Goal: Information Seeking & Learning: Learn about a topic

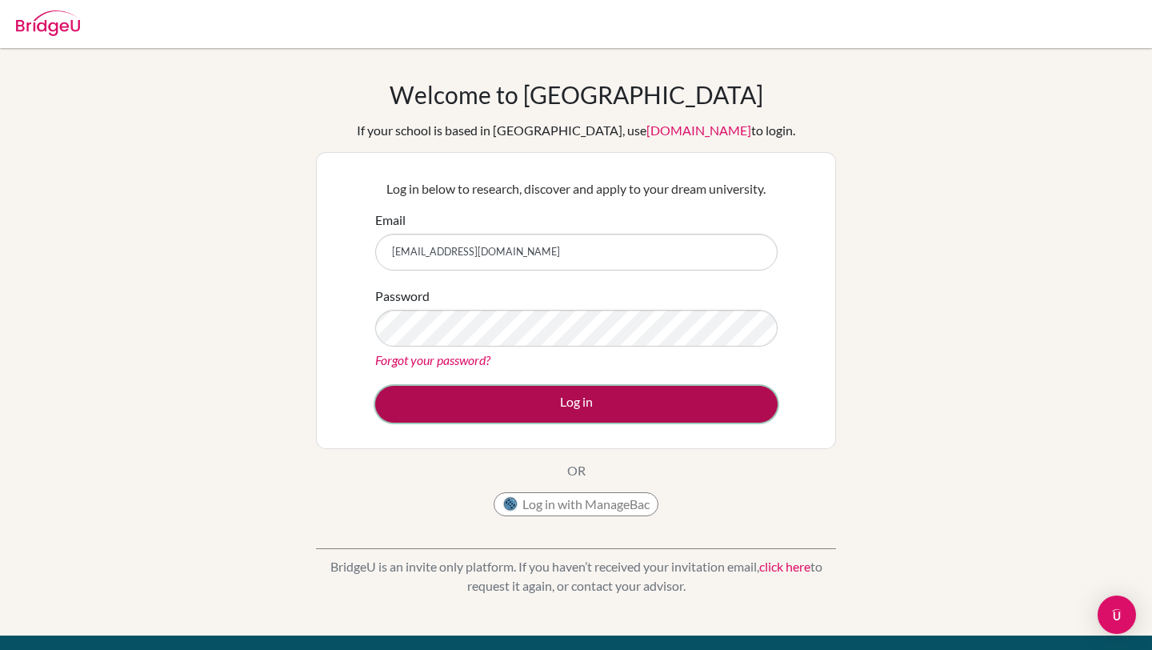
click at [574, 405] on button "Log in" at bounding box center [576, 404] width 402 height 37
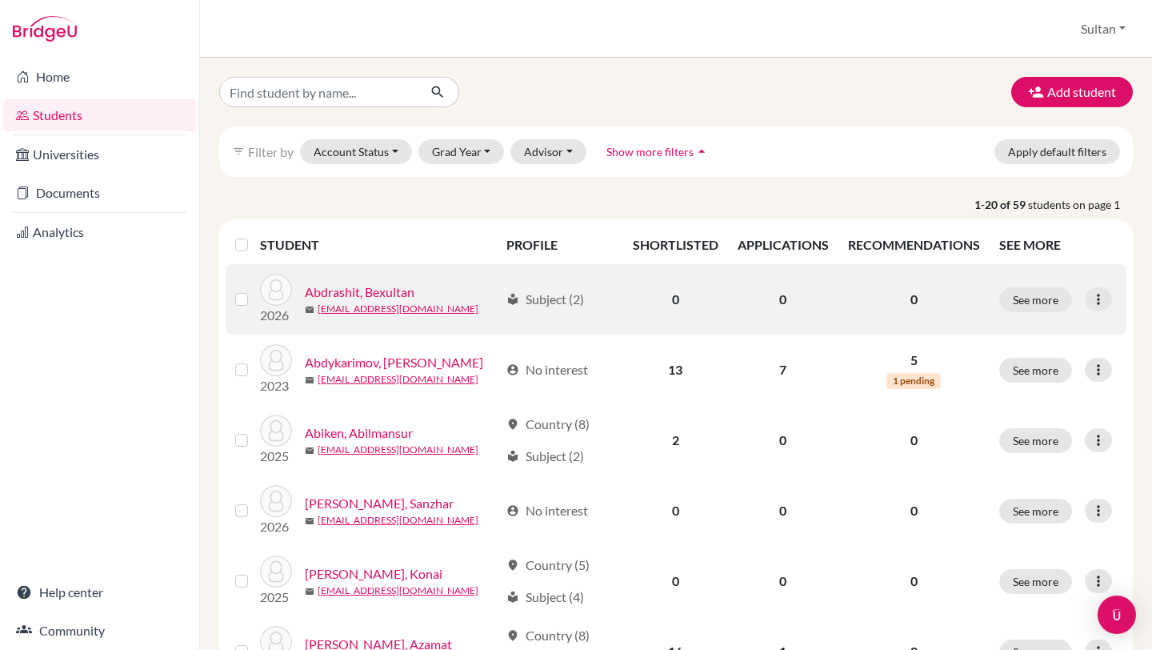
click at [379, 292] on link "Abdrashit, Bexultan" at bounding box center [360, 291] width 110 height 19
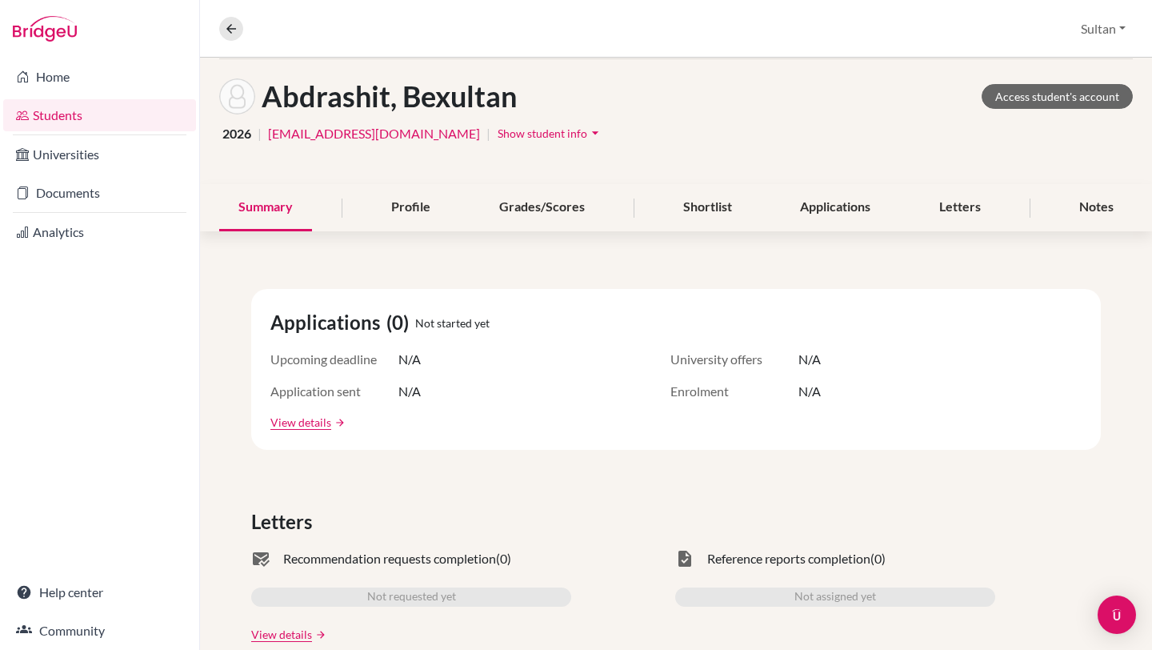
scroll to position [58, 0]
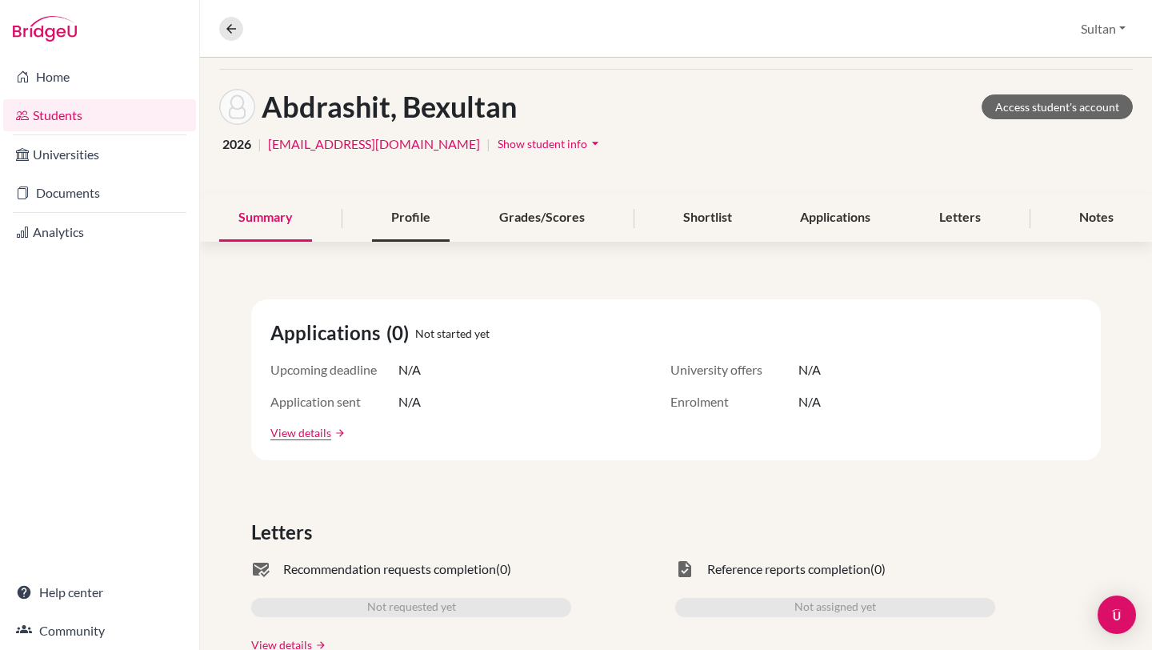
click at [425, 222] on div "Profile" at bounding box center [411, 217] width 78 height 47
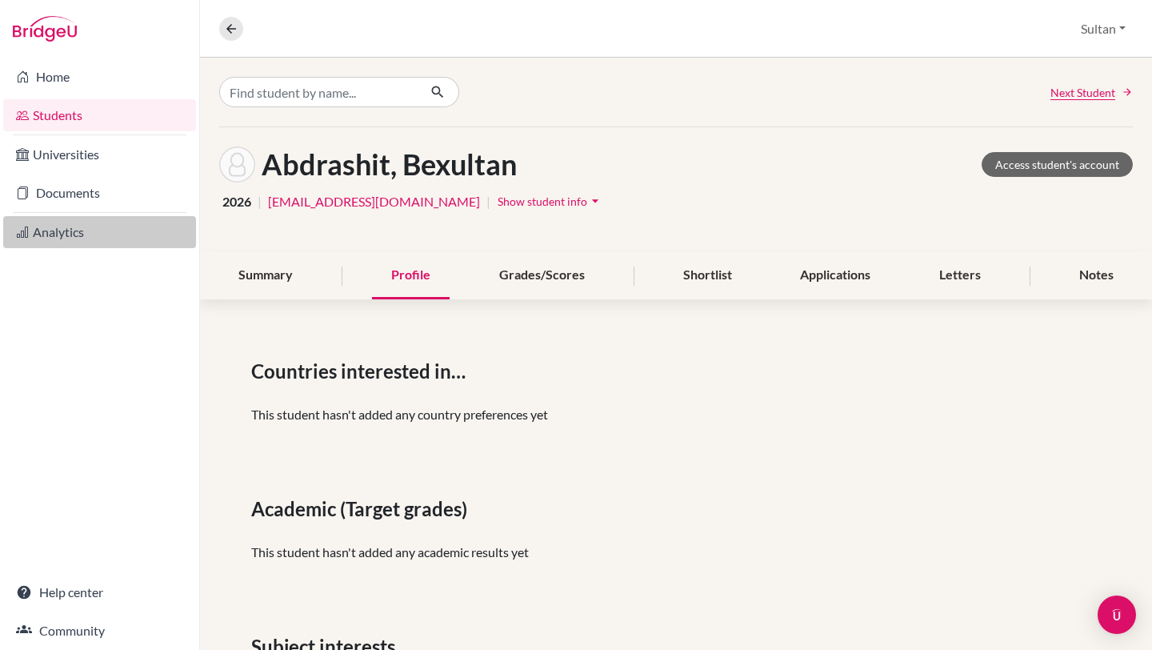
click at [63, 237] on link "Analytics" at bounding box center [99, 232] width 193 height 32
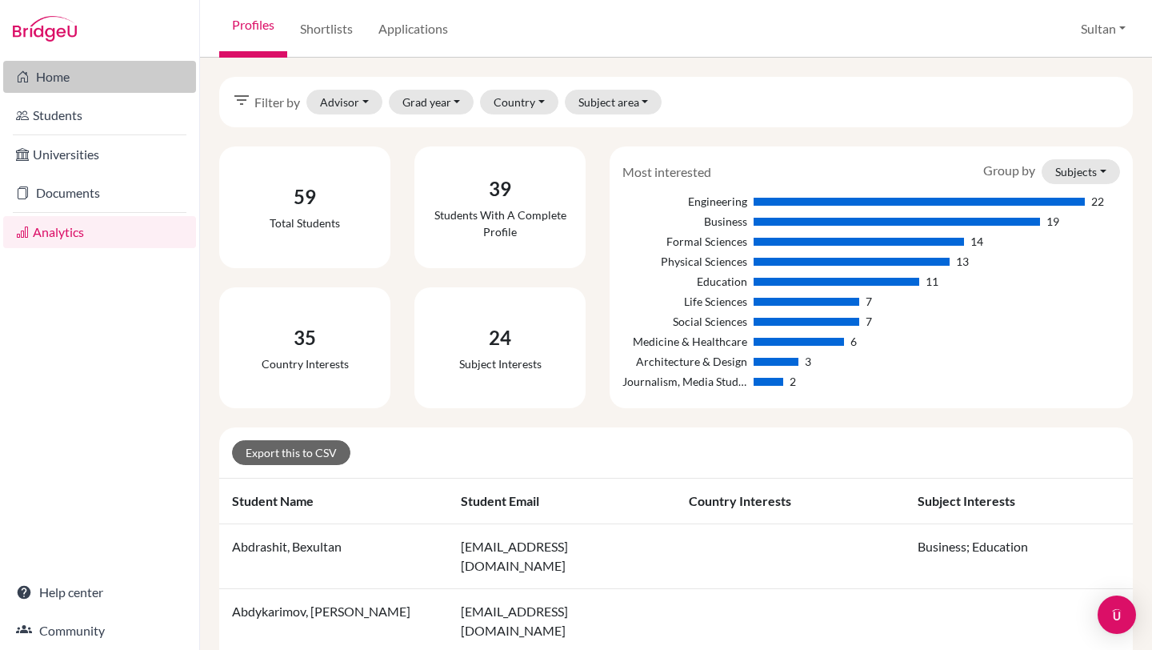
click at [90, 83] on link "Home" at bounding box center [99, 77] width 193 height 32
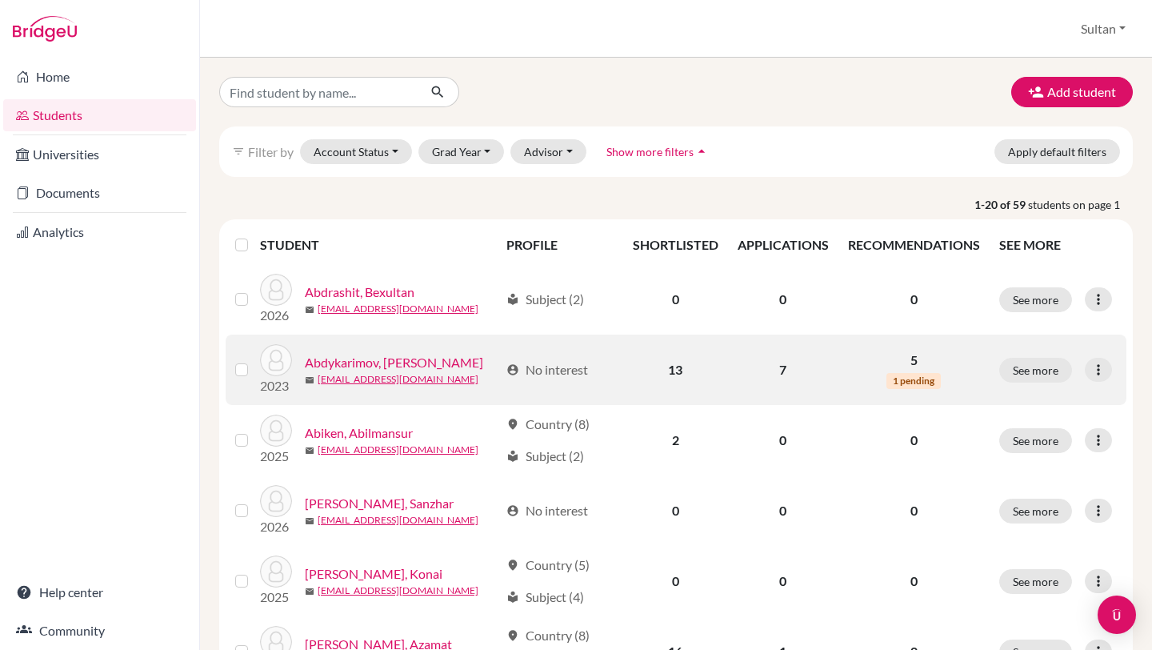
click at [395, 361] on link "Abdykarimov, [PERSON_NAME]" at bounding box center [394, 362] width 178 height 19
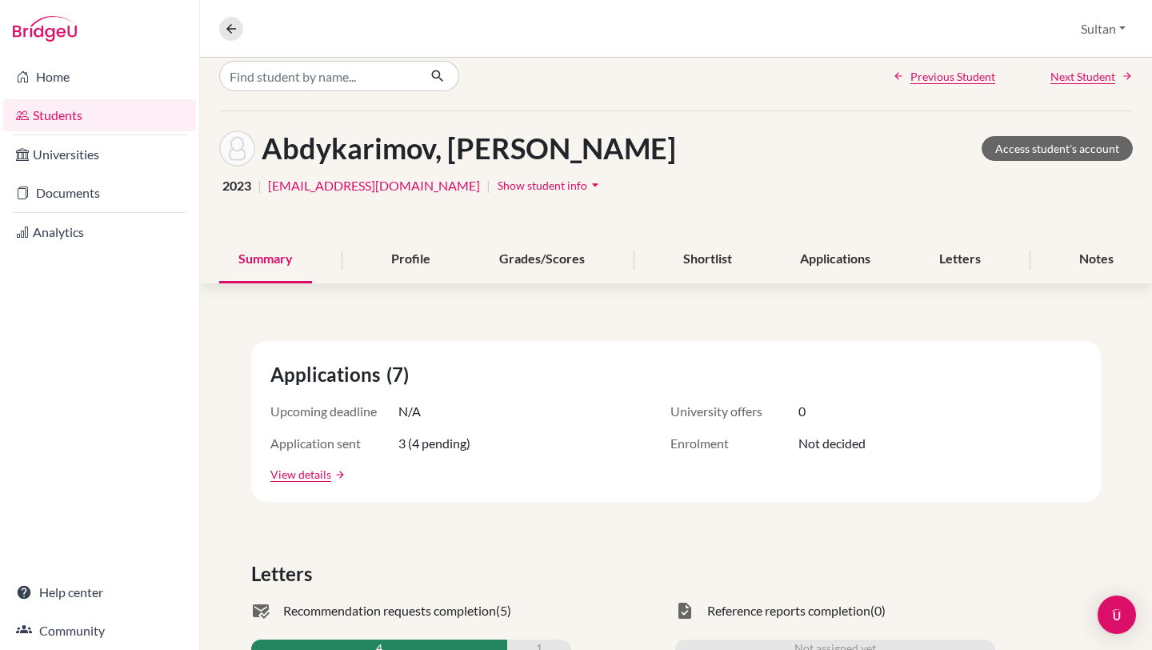
scroll to position [17, 0]
click at [1029, 147] on link "Access student's account" at bounding box center [1056, 147] width 151 height 25
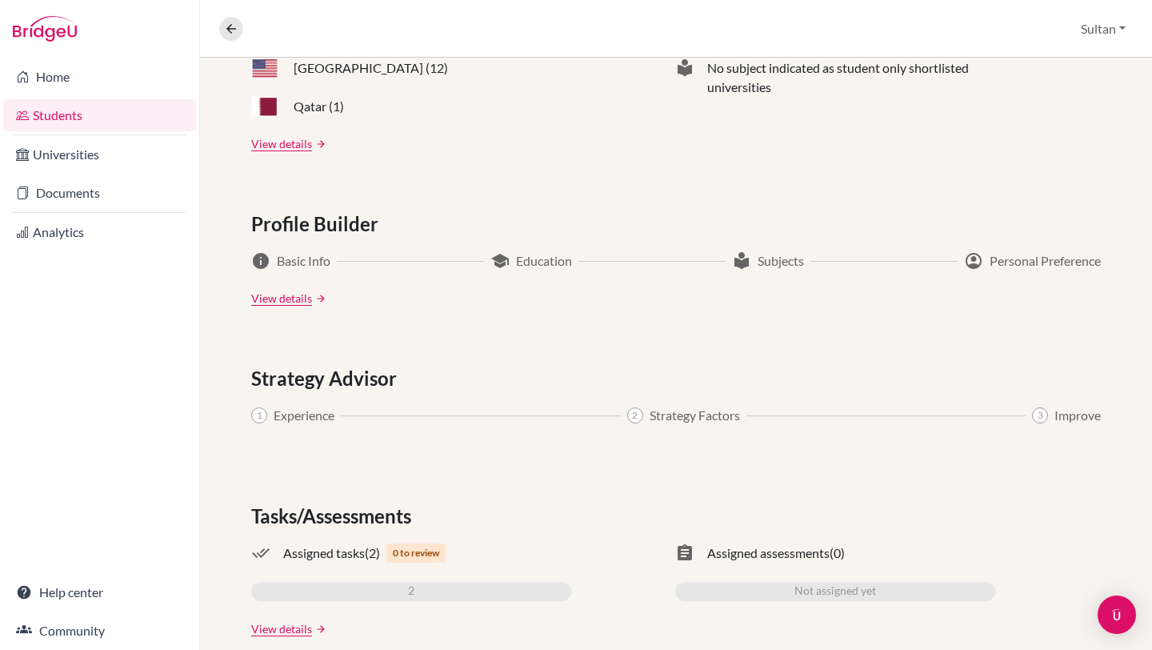
scroll to position [777, 0]
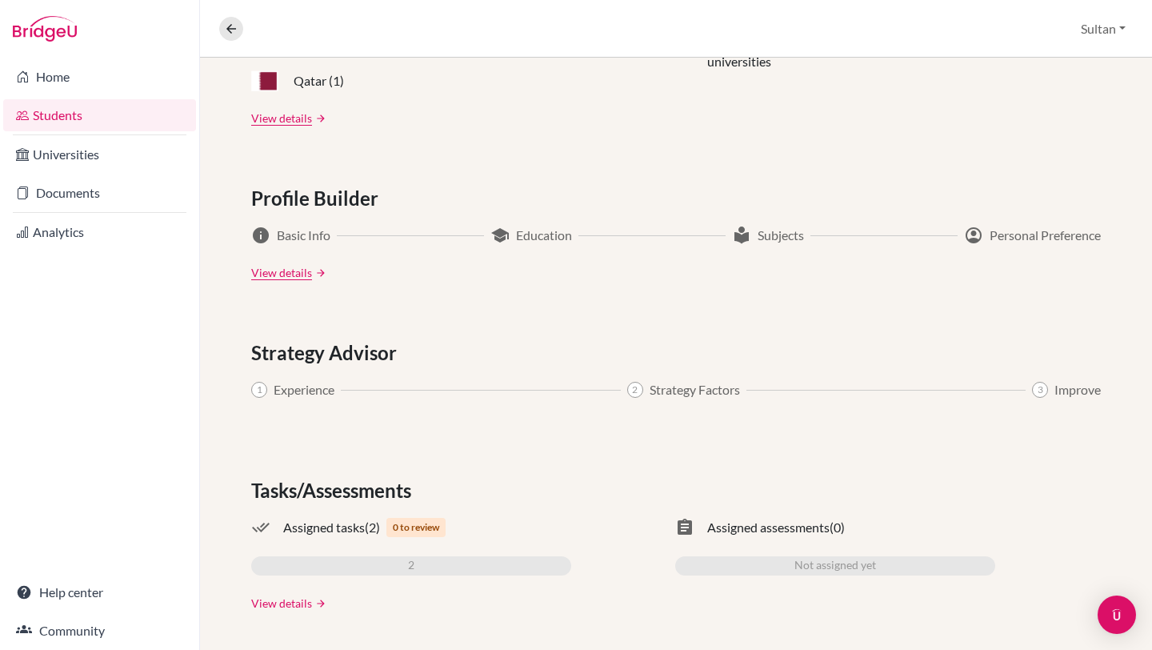
click at [295, 599] on link "View details" at bounding box center [281, 602] width 61 height 17
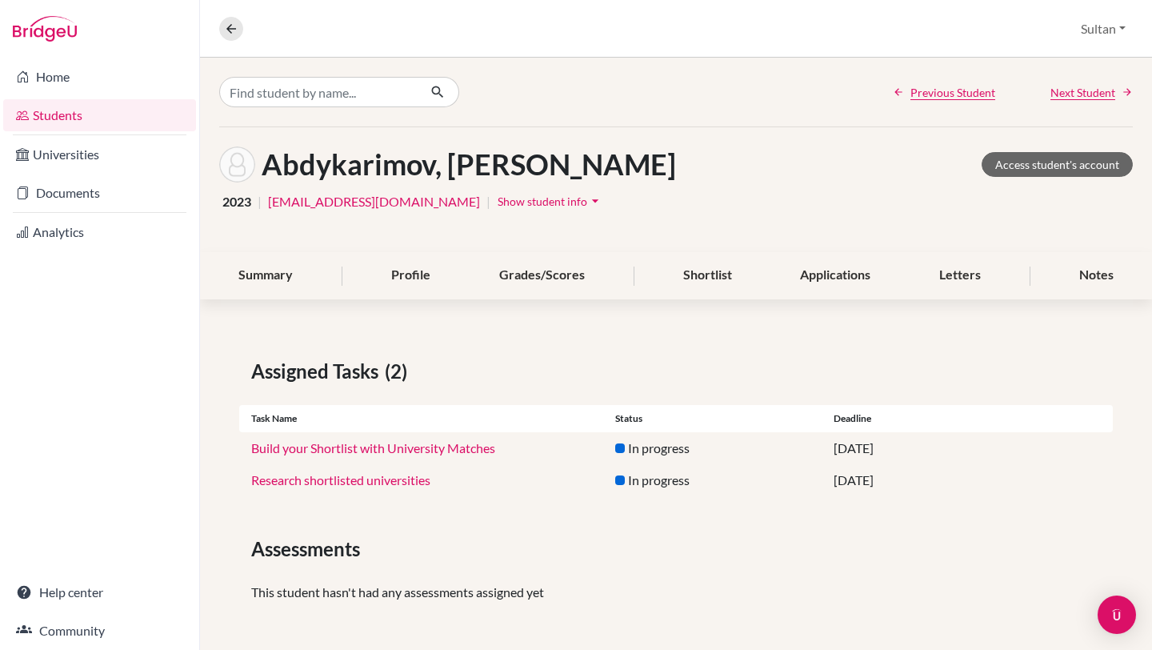
scroll to position [3, 0]
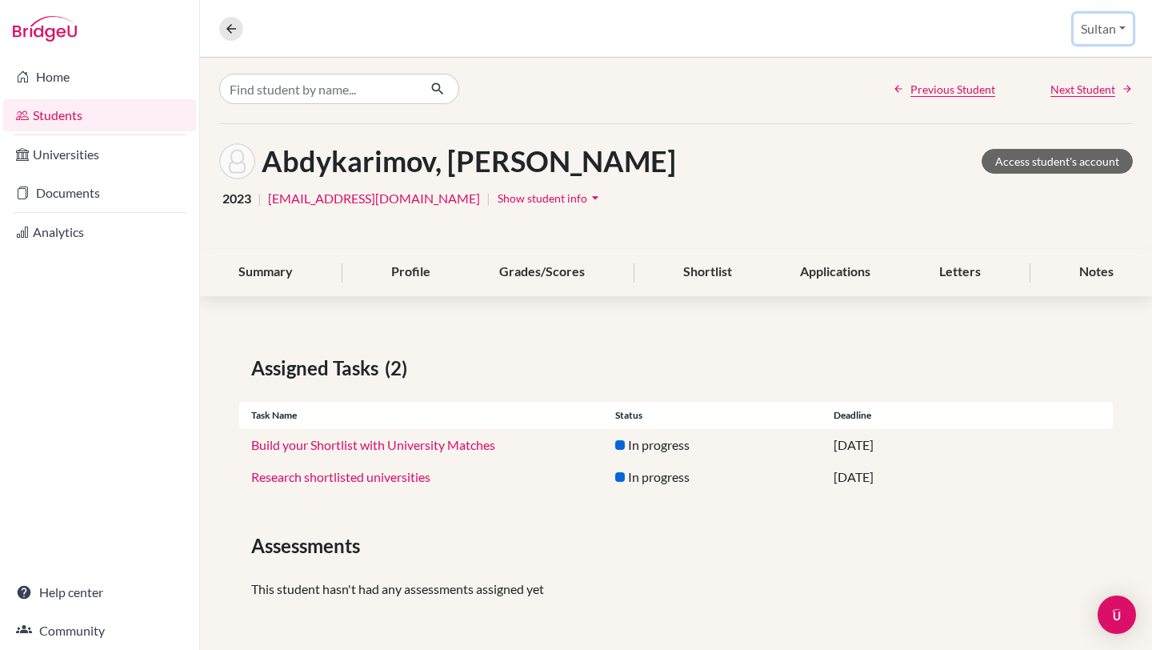
click at [1118, 24] on button "Sultan" at bounding box center [1102, 29] width 59 height 30
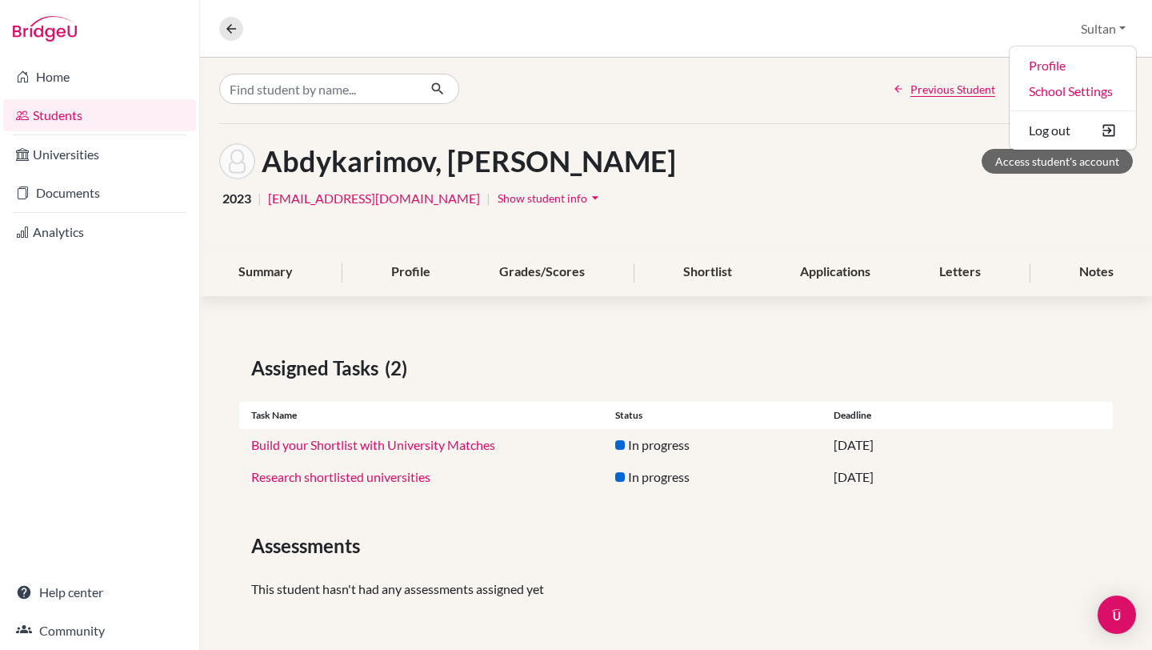
click at [696, 60] on div "Previous Student Next Student" at bounding box center [676, 88] width 952 height 69
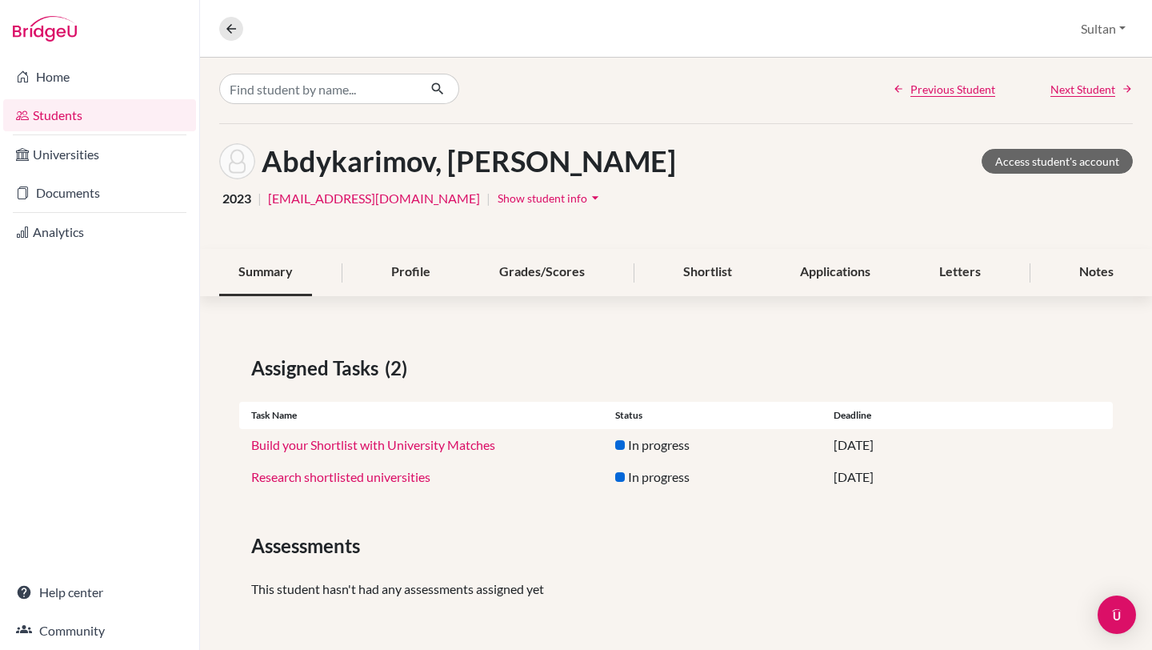
click at [302, 278] on div "Summary" at bounding box center [265, 272] width 93 height 47
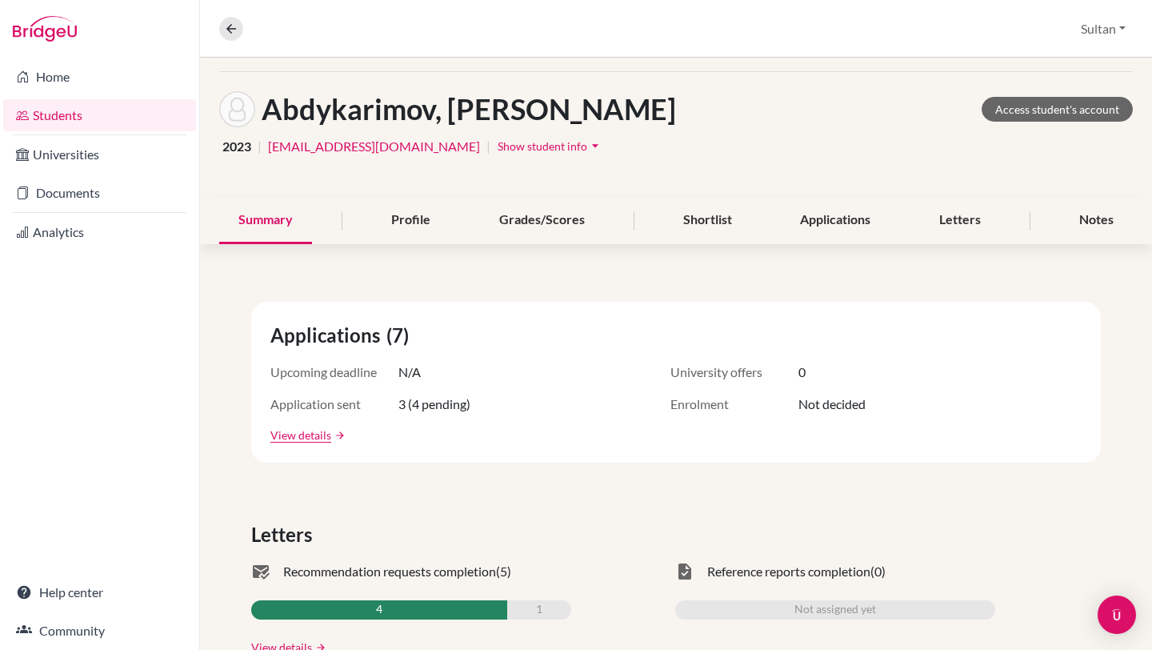
scroll to position [133, 0]
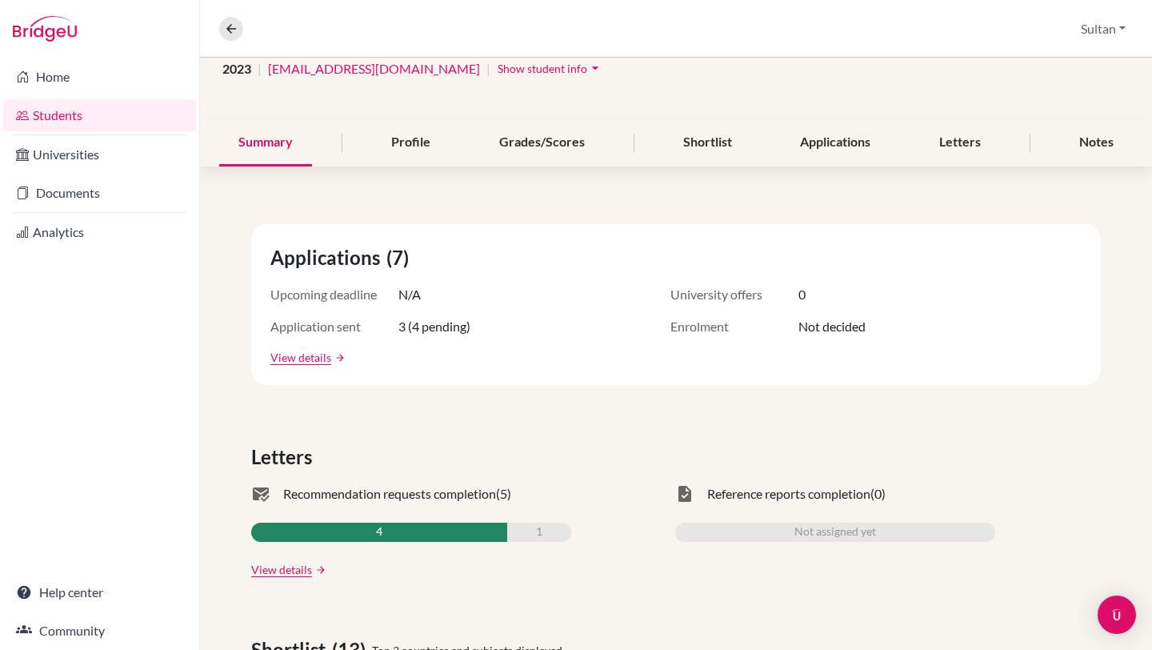
click at [78, 121] on link "Students" at bounding box center [99, 115] width 193 height 32
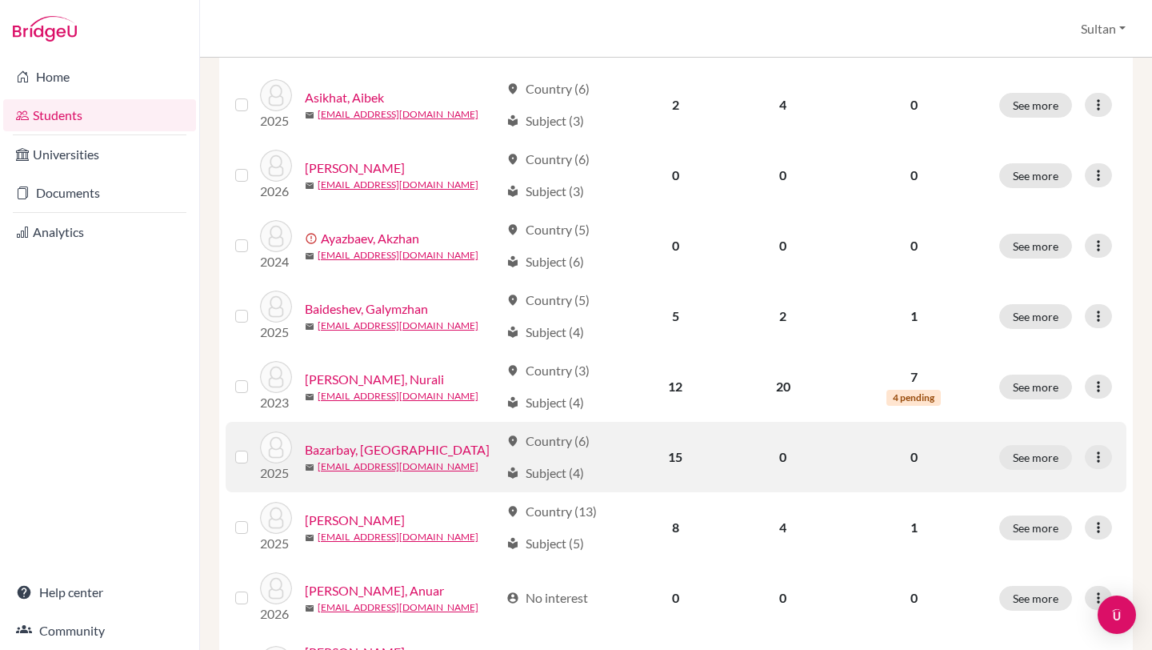
scroll to position [857, 0]
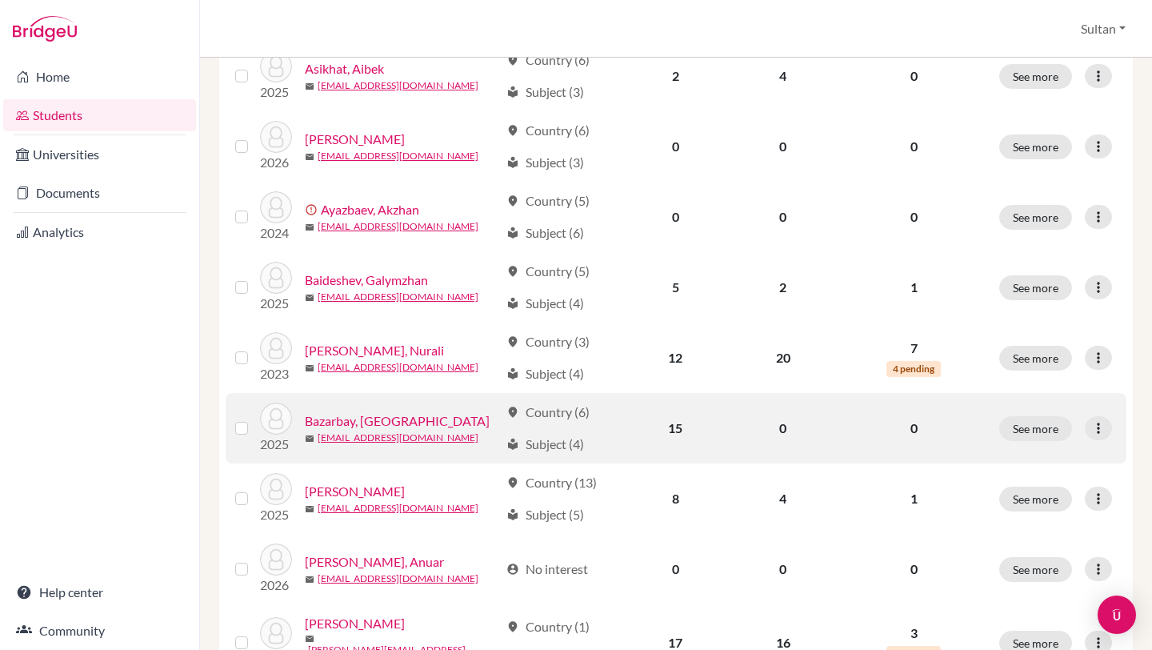
click at [365, 418] on link "Bazarbay, [GEOGRAPHIC_DATA]" at bounding box center [397, 420] width 185 height 19
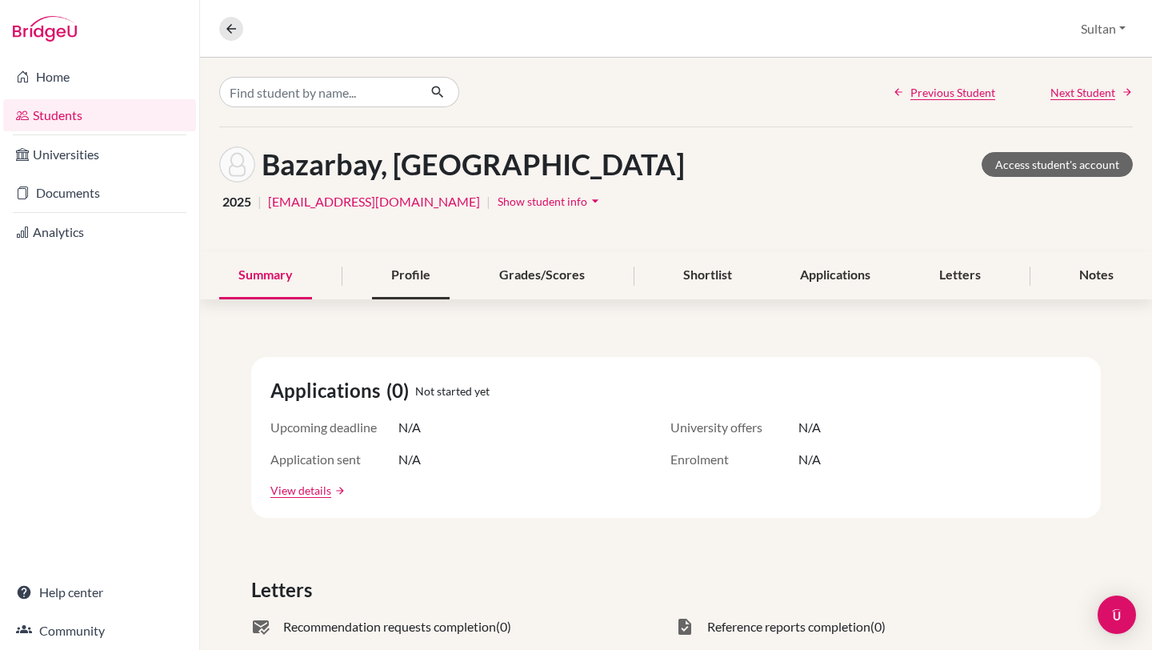
click at [414, 289] on div "Profile" at bounding box center [411, 275] width 78 height 47
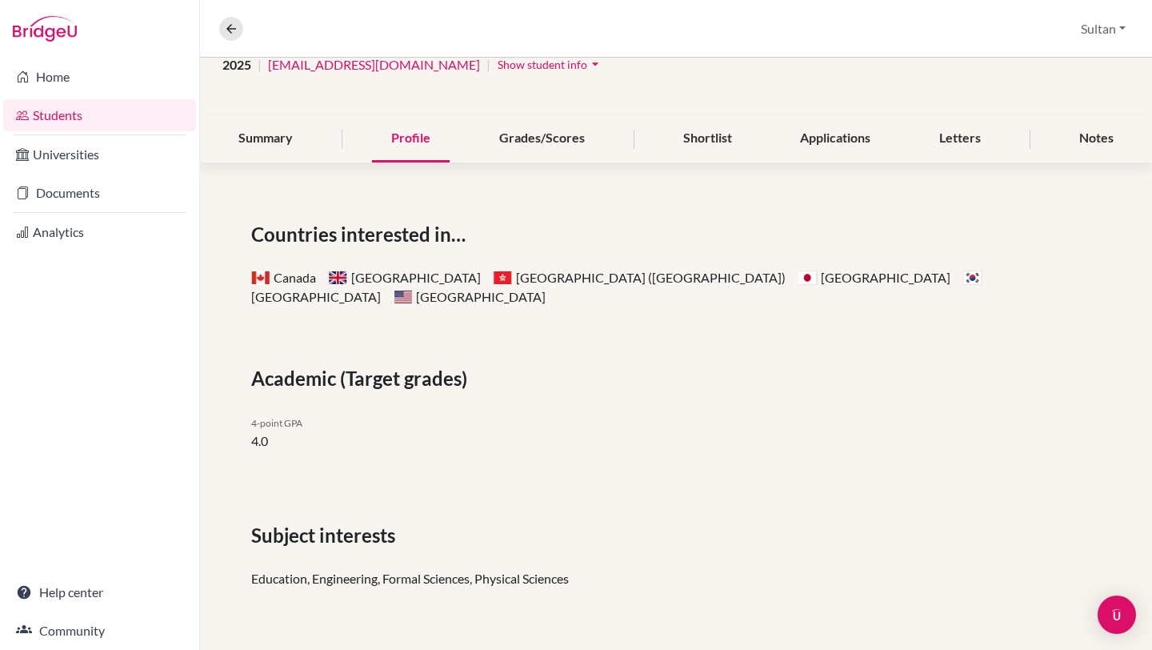
scroll to position [122, 0]
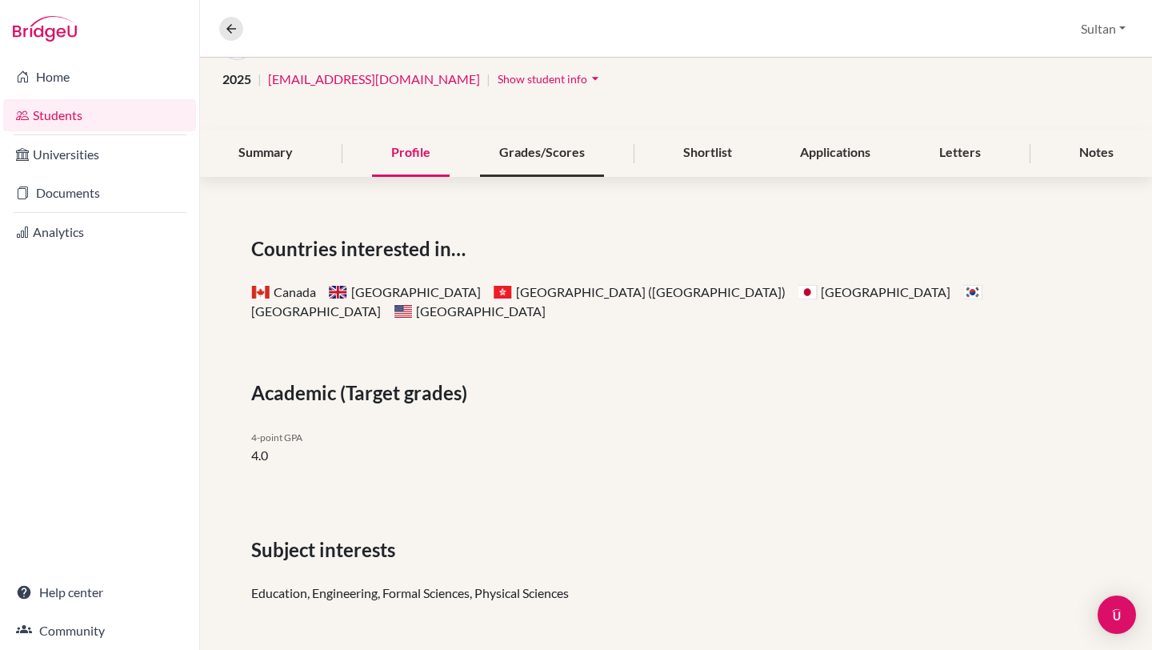
click at [554, 142] on div "Grades/Scores" at bounding box center [542, 153] width 124 height 47
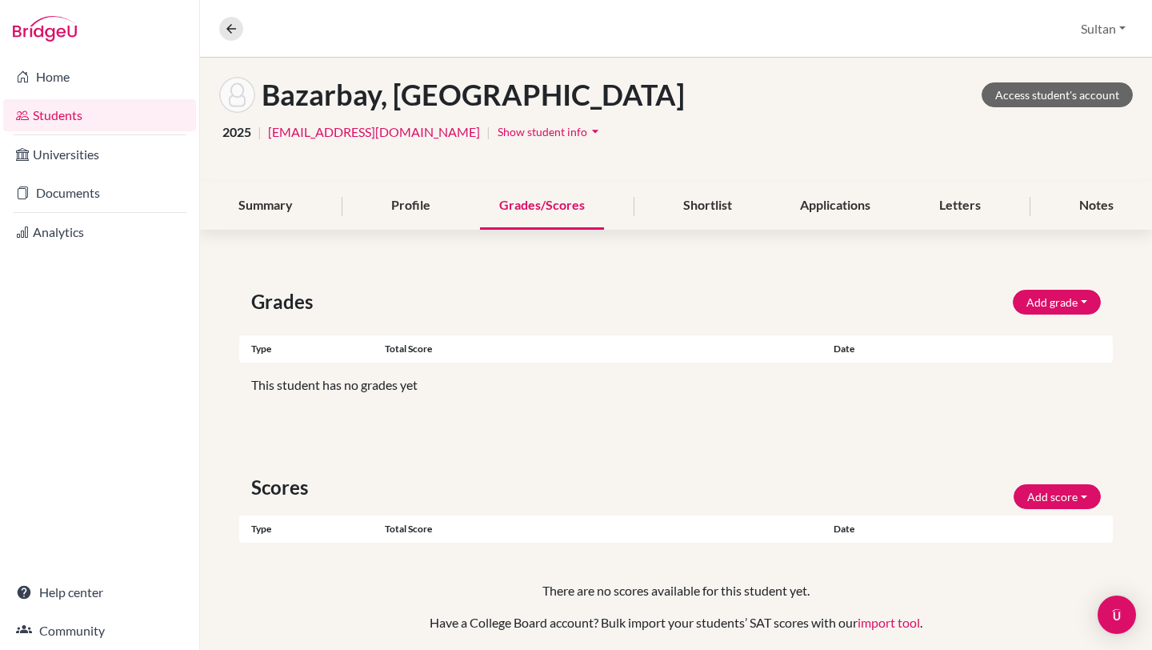
scroll to position [129, 0]
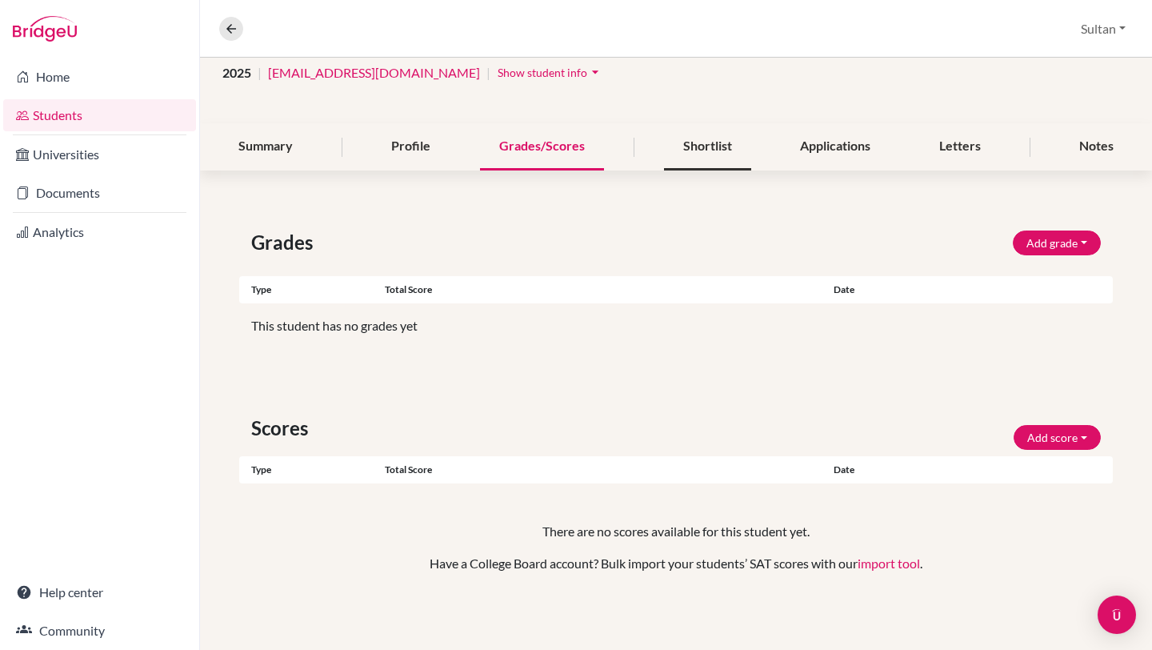
click at [689, 158] on div "Shortlist" at bounding box center [707, 146] width 87 height 47
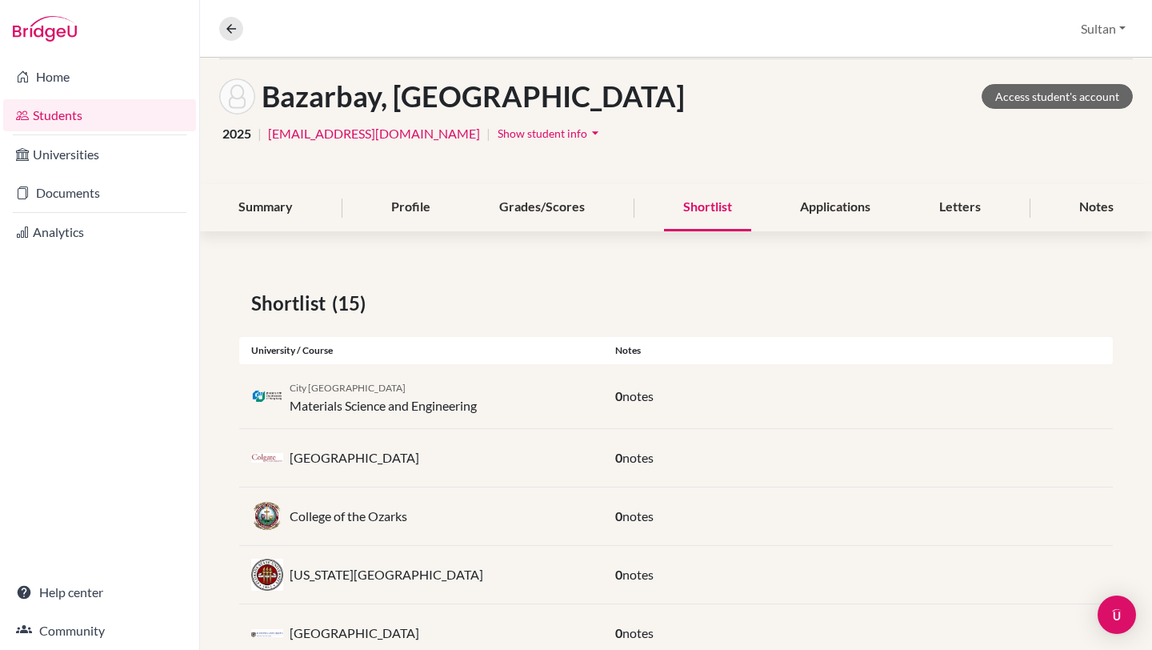
scroll to position [18, 0]
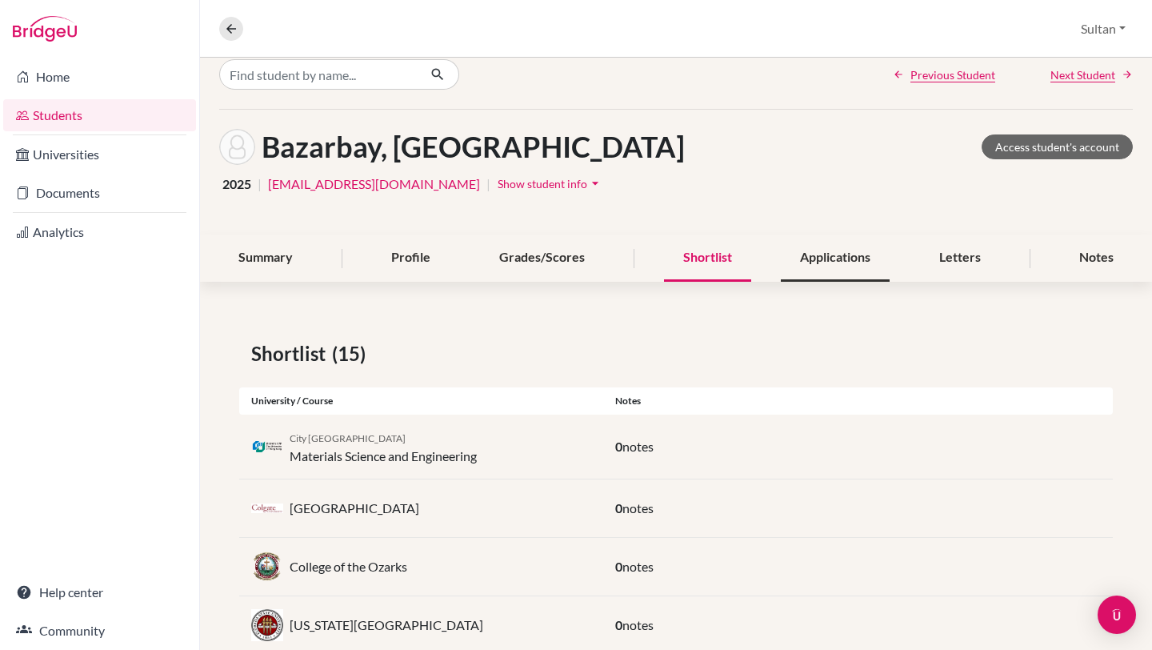
click at [819, 262] on div "Applications" at bounding box center [835, 257] width 109 height 47
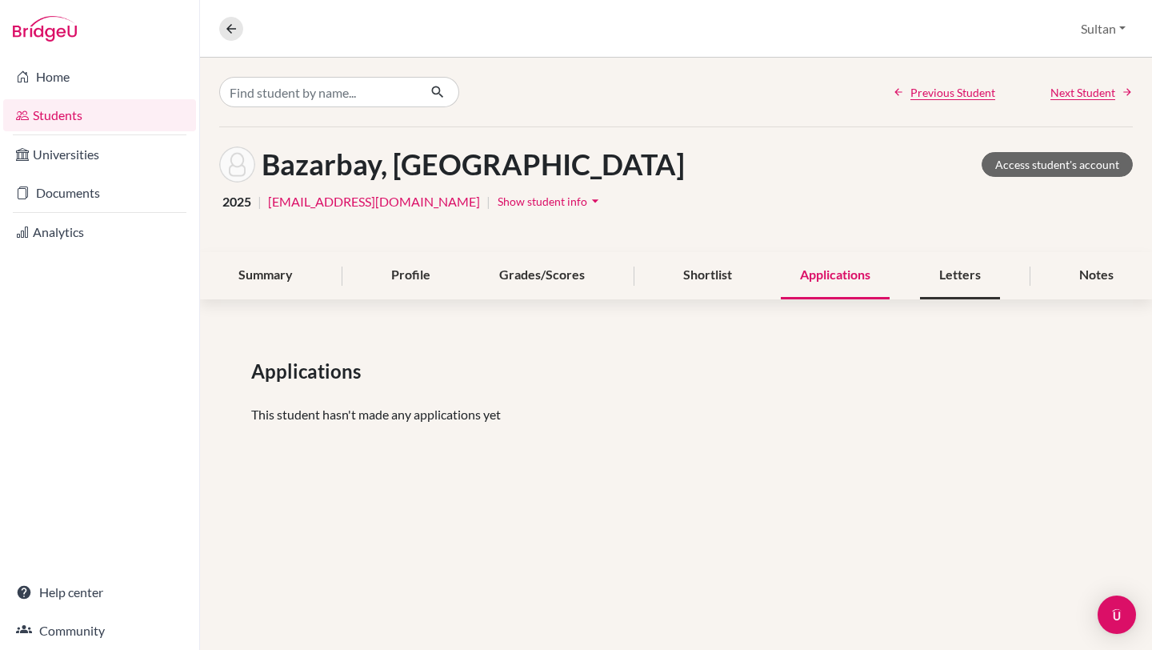
click at [957, 277] on div "Letters" at bounding box center [960, 275] width 80 height 47
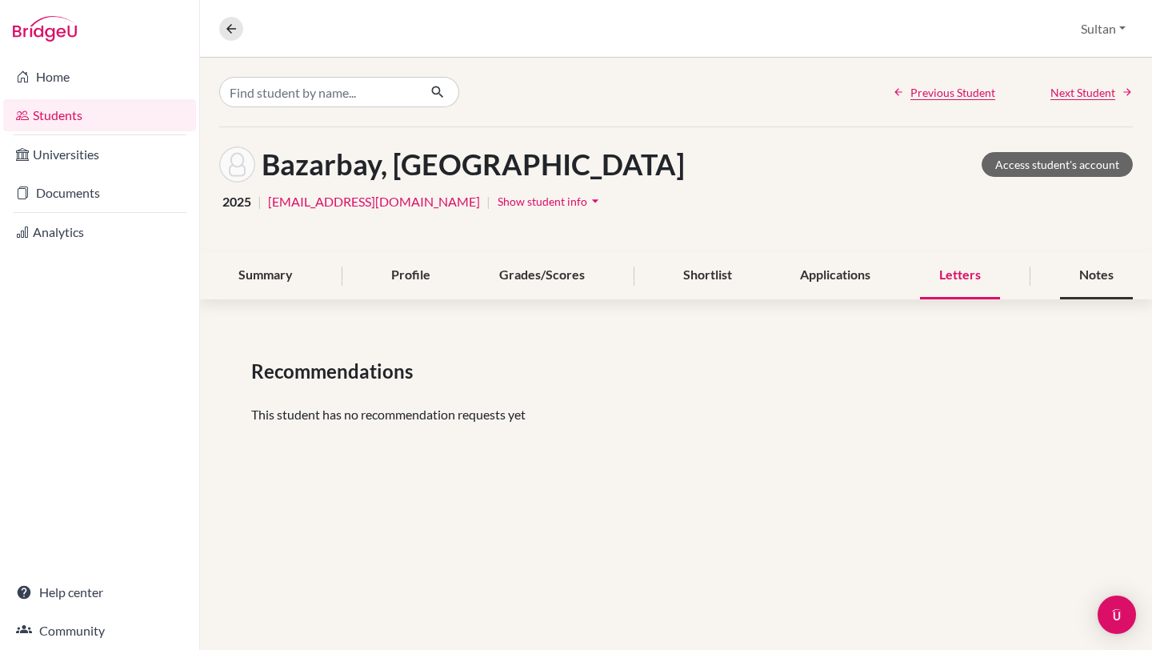
click at [1094, 277] on div "Notes" at bounding box center [1096, 275] width 73 height 47
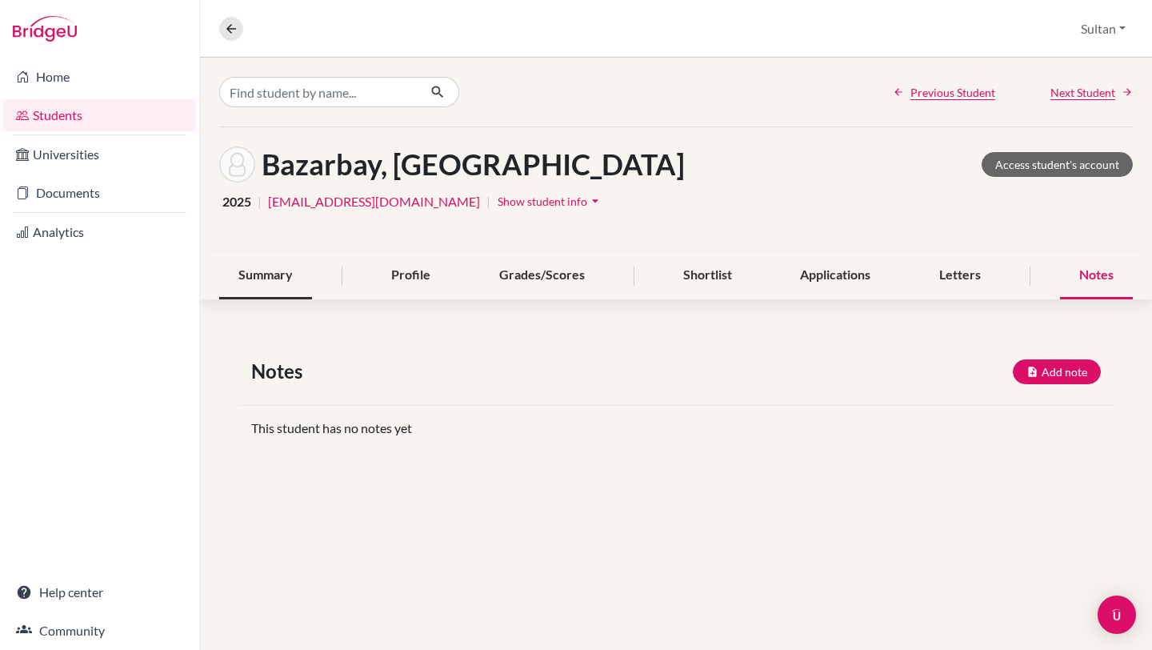
click at [266, 282] on div "Summary" at bounding box center [265, 275] width 93 height 47
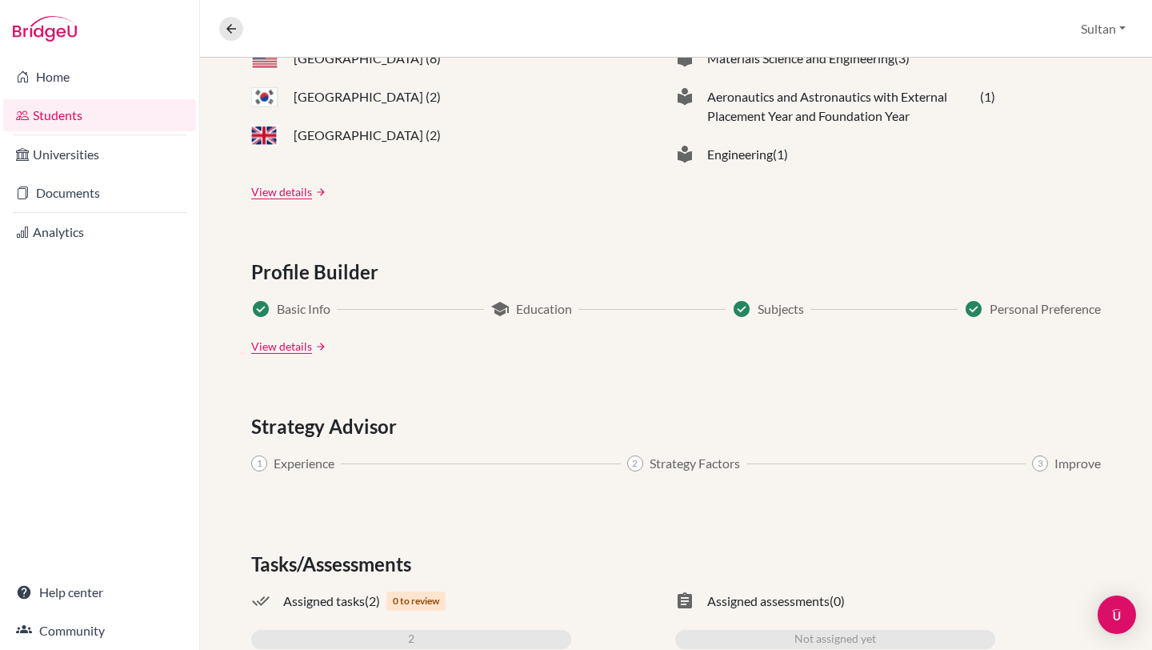
scroll to position [774, 0]
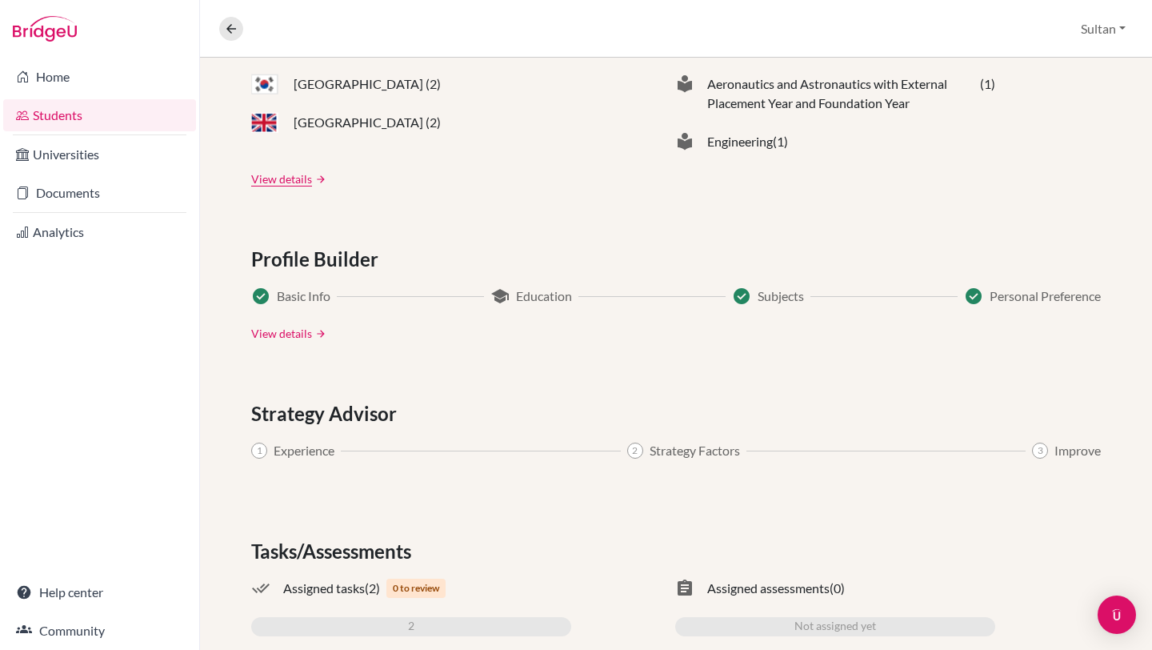
click at [291, 339] on link "View details" at bounding box center [281, 333] width 61 height 17
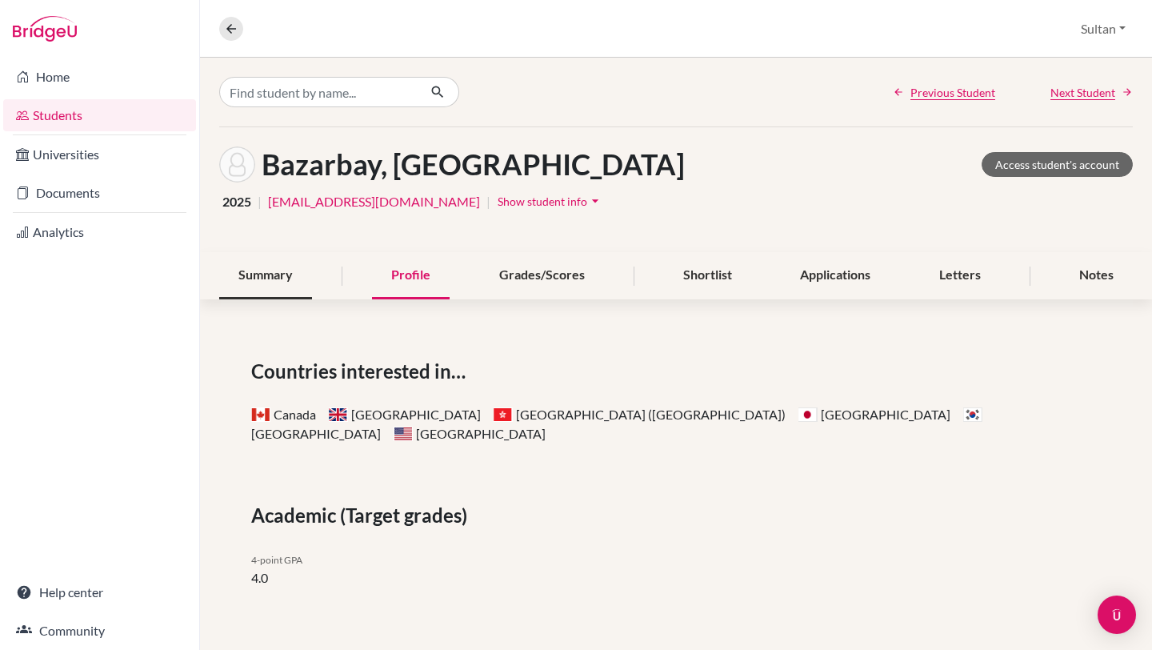
click at [261, 276] on div "Summary" at bounding box center [265, 275] width 93 height 47
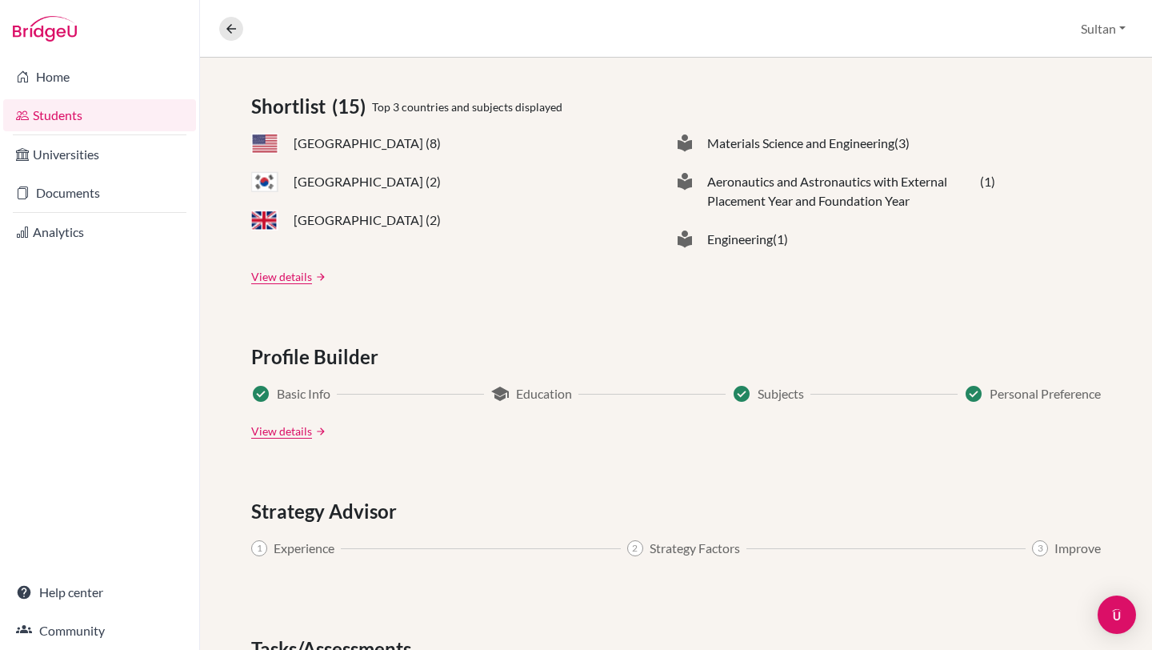
scroll to position [834, 0]
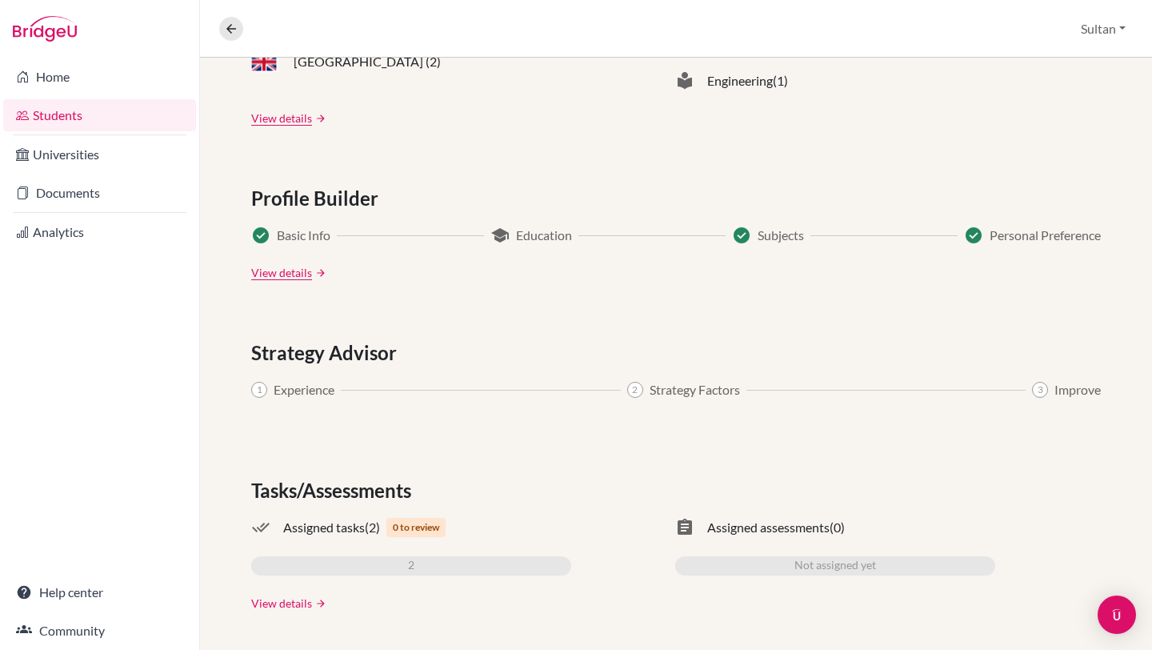
click at [299, 604] on link "View details" at bounding box center [281, 602] width 61 height 17
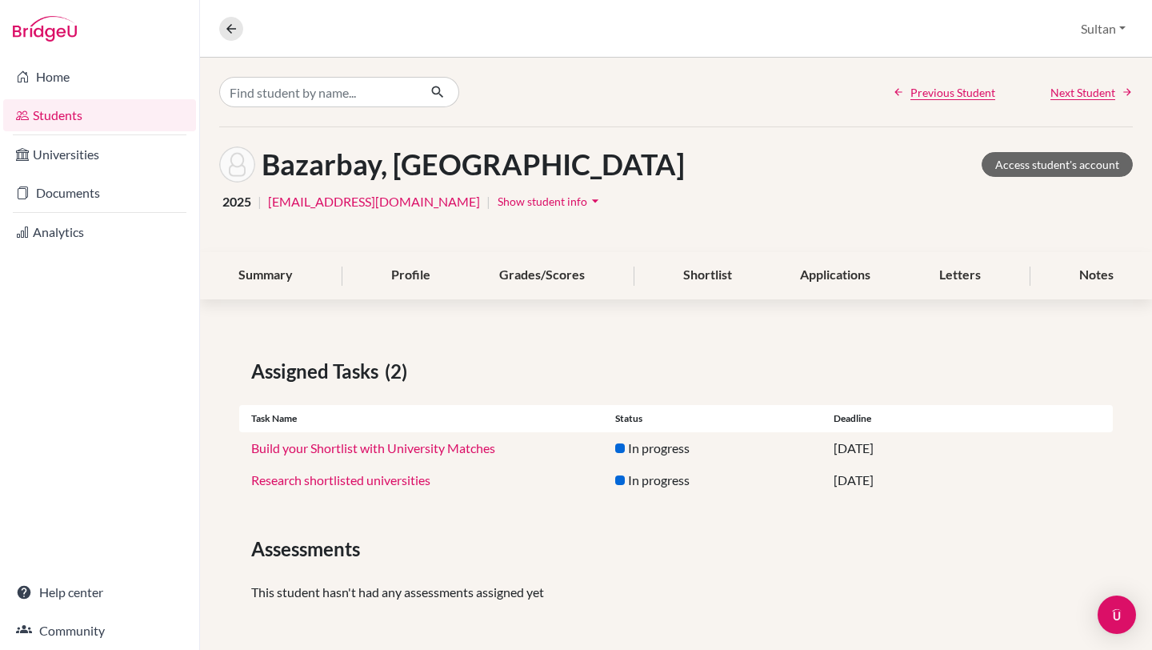
scroll to position [3, 0]
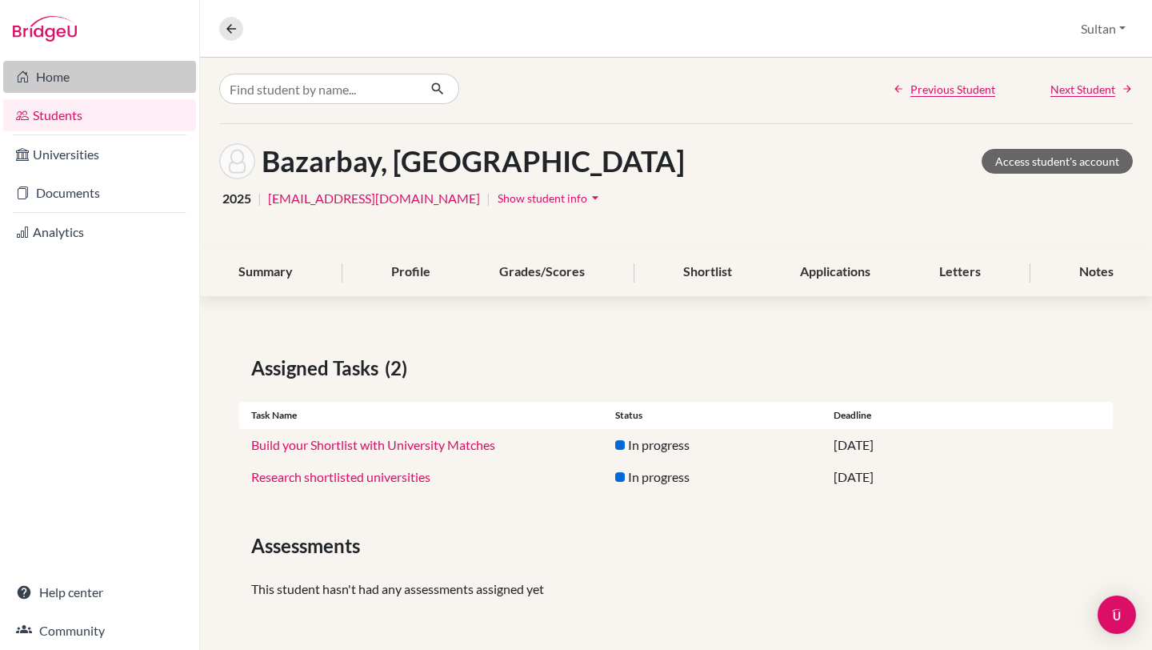
click at [53, 88] on link "Home" at bounding box center [99, 77] width 193 height 32
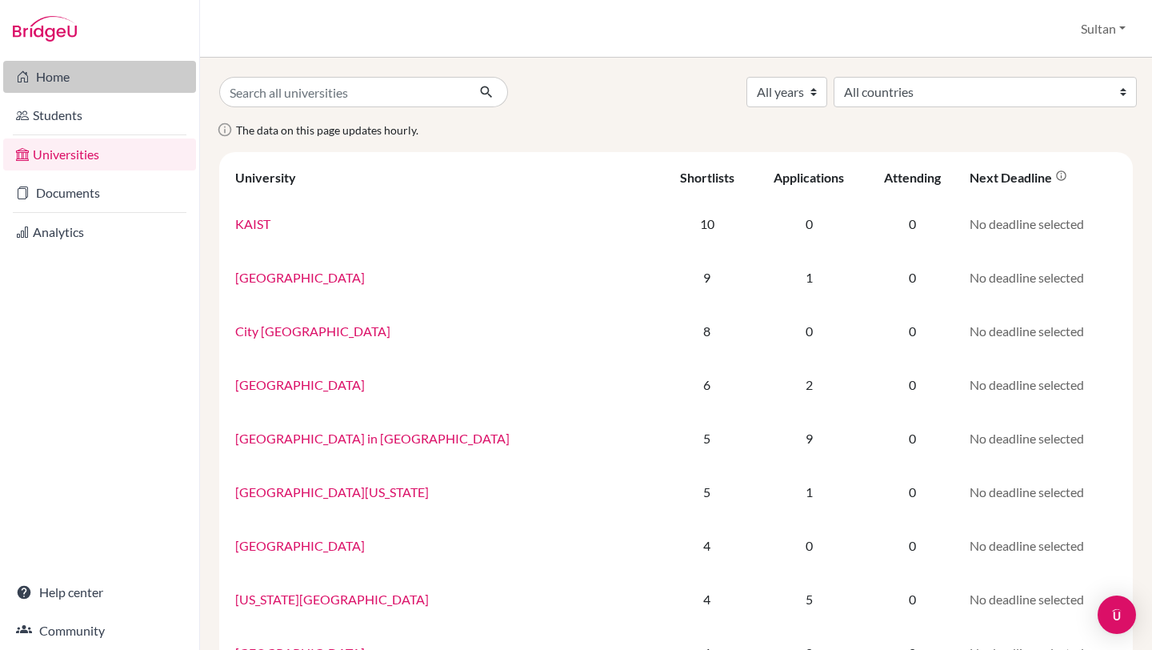
click at [81, 78] on link "Home" at bounding box center [99, 77] width 193 height 32
